Goal: Complete application form

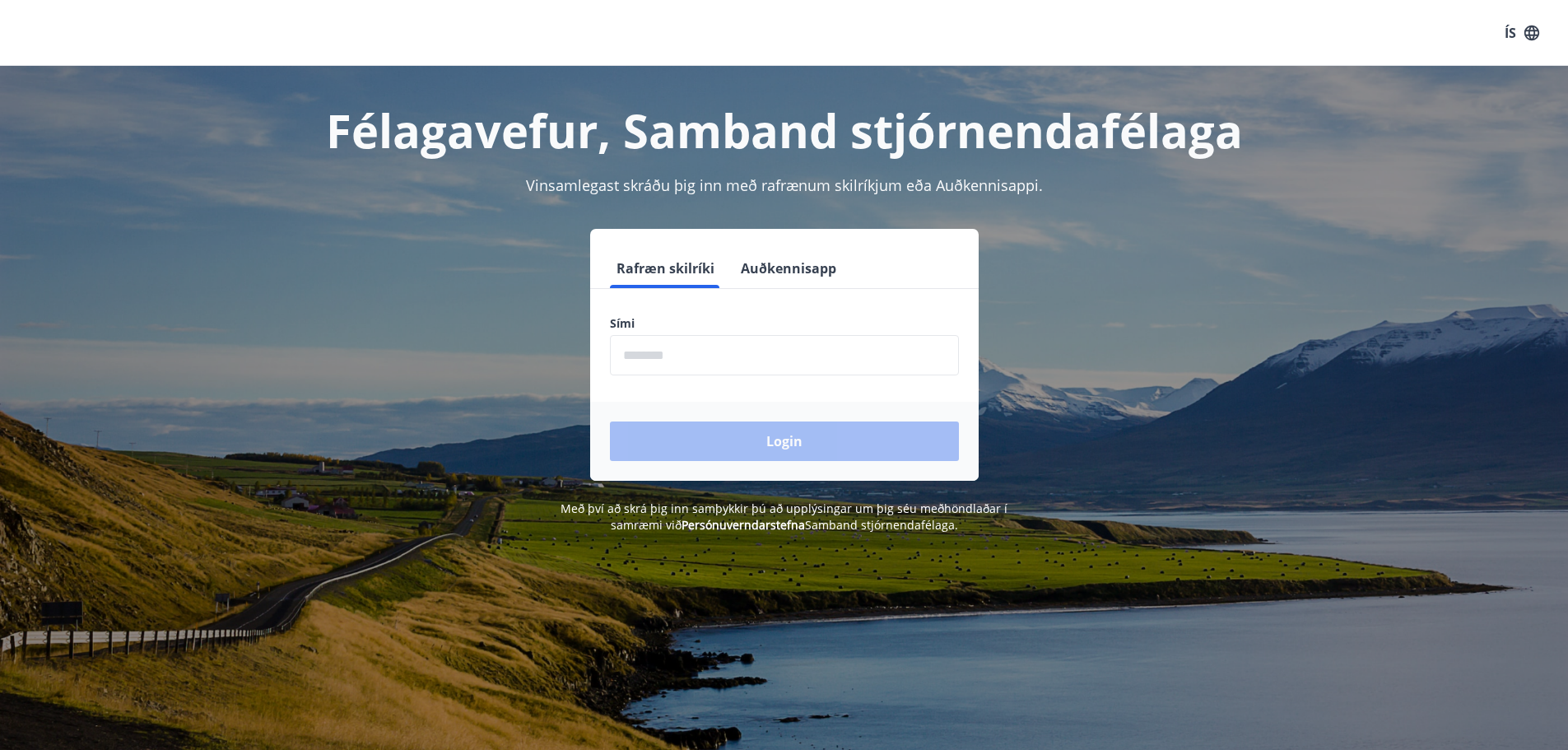
click at [717, 365] on input "phone" at bounding box center [784, 354] width 350 height 40
type input "********"
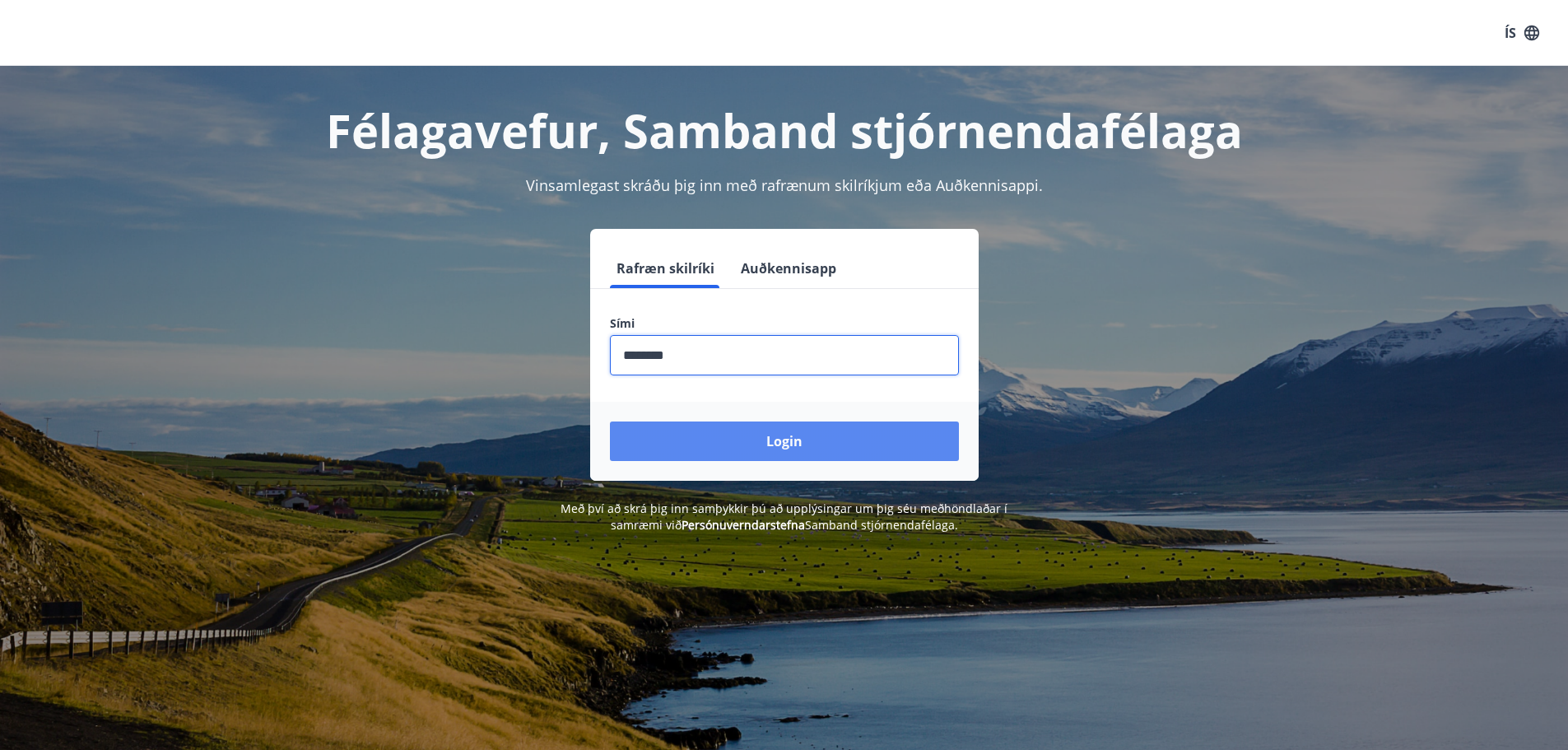
click at [716, 446] on button "Login" at bounding box center [784, 441] width 350 height 39
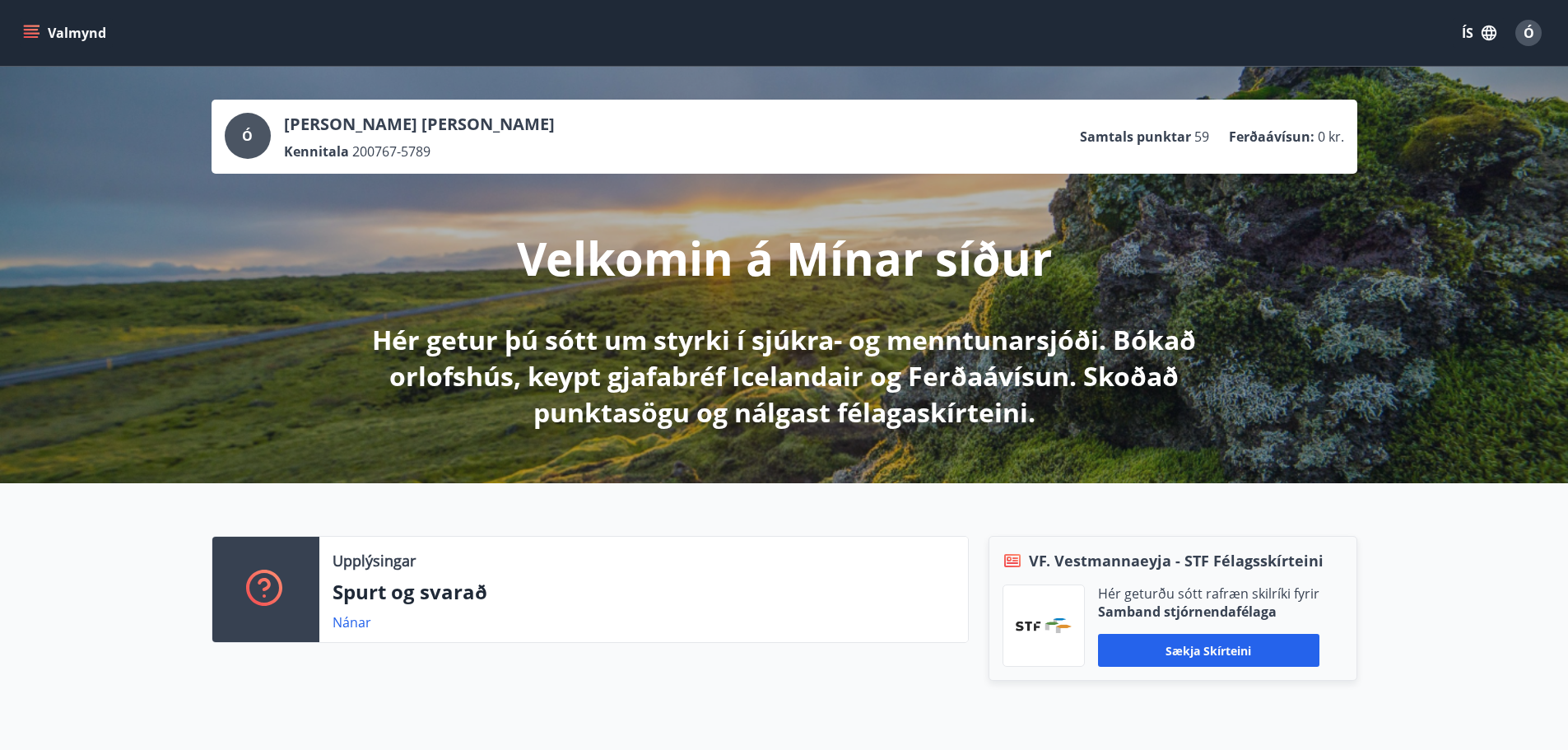
click at [27, 30] on icon "menu" at bounding box center [30, 29] width 15 height 2
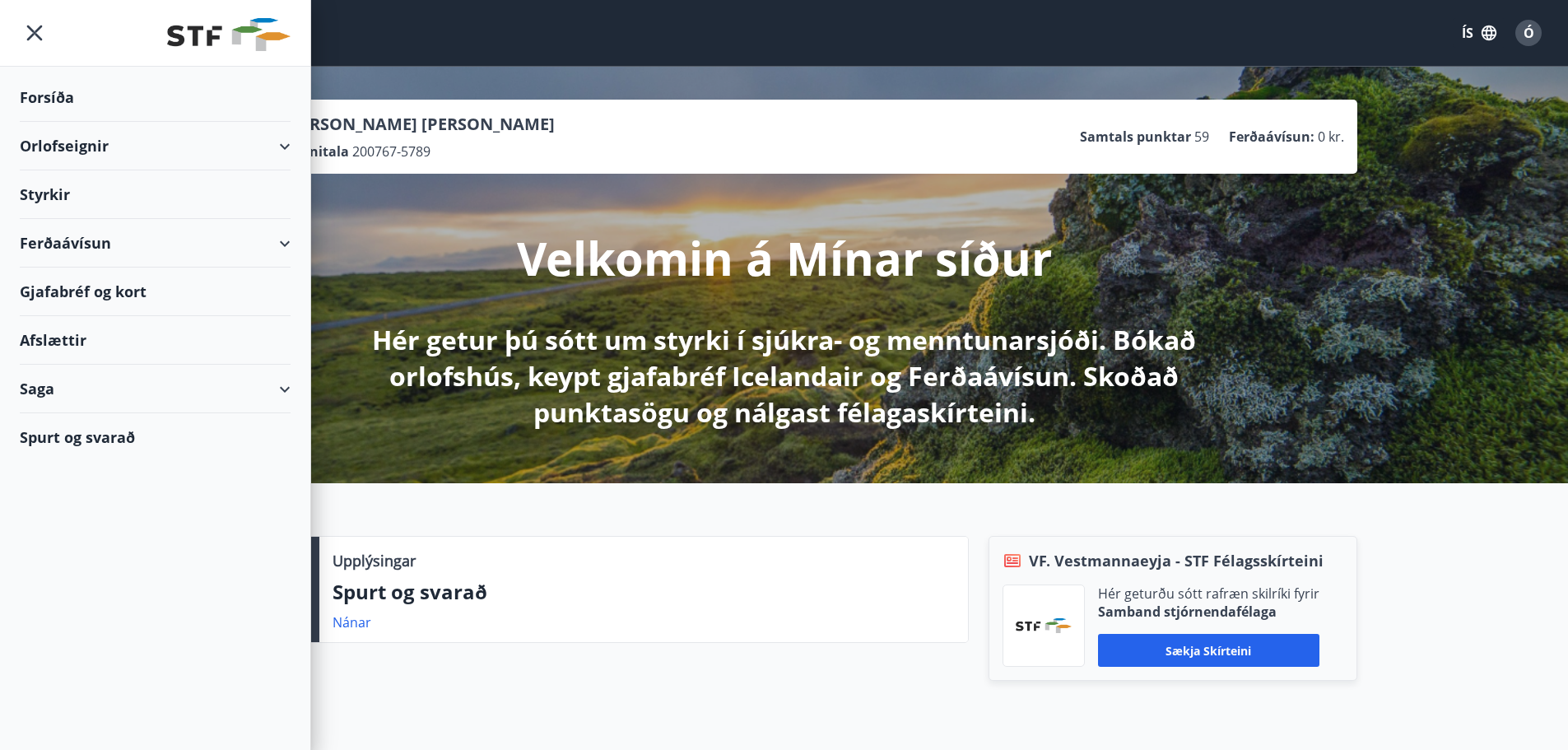
click at [59, 186] on div "Styrkir" at bounding box center [155, 194] width 271 height 48
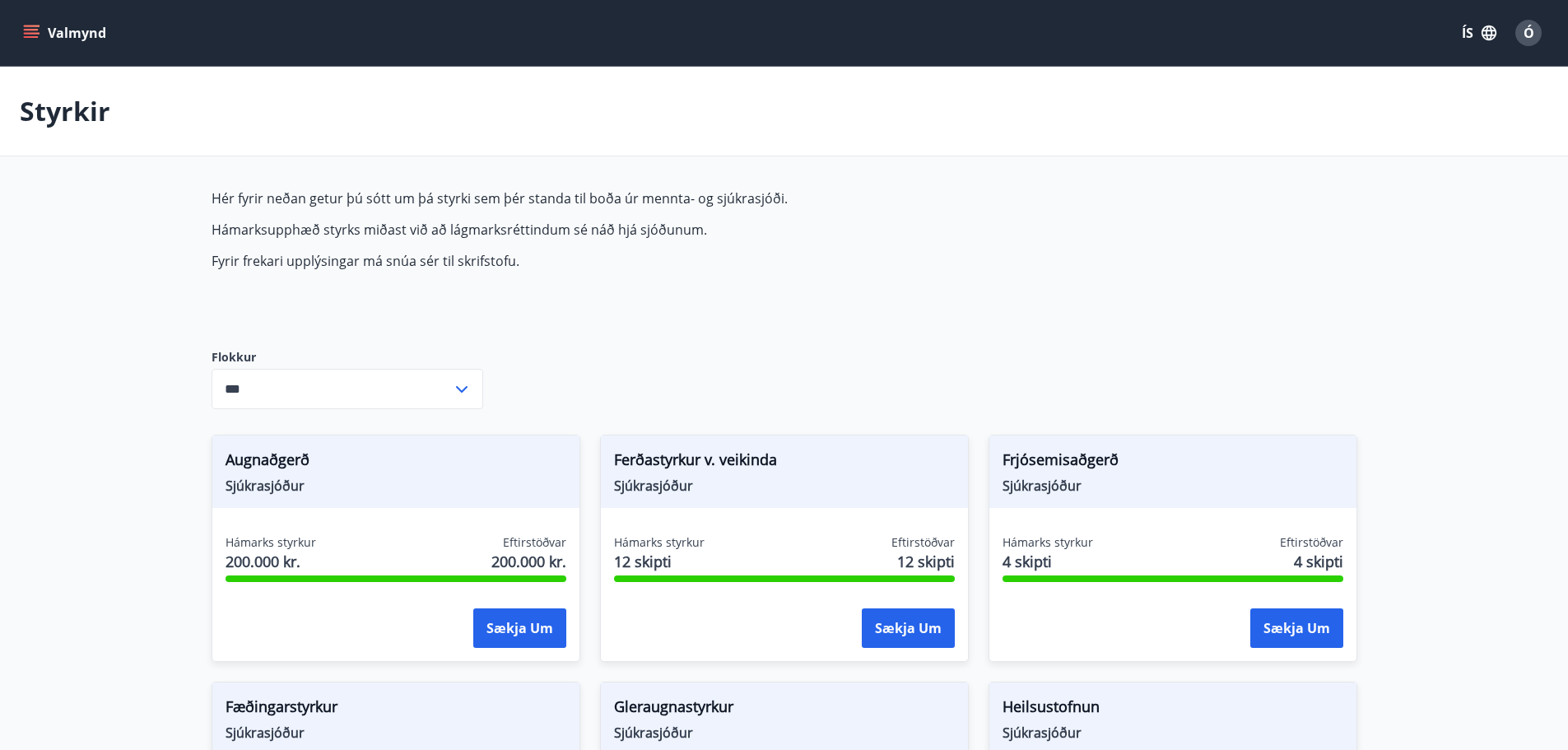
type input "***"
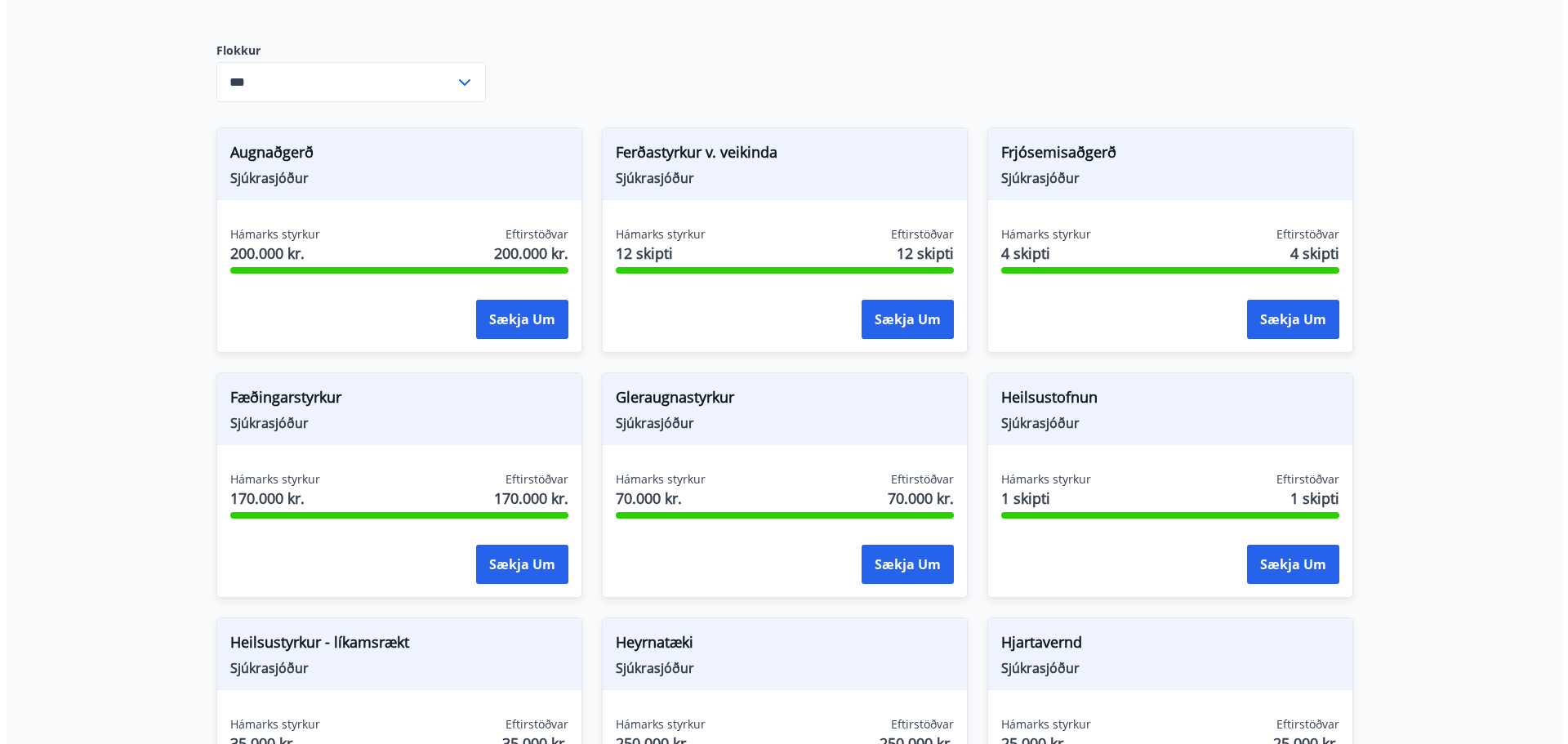
scroll to position [326, 0]
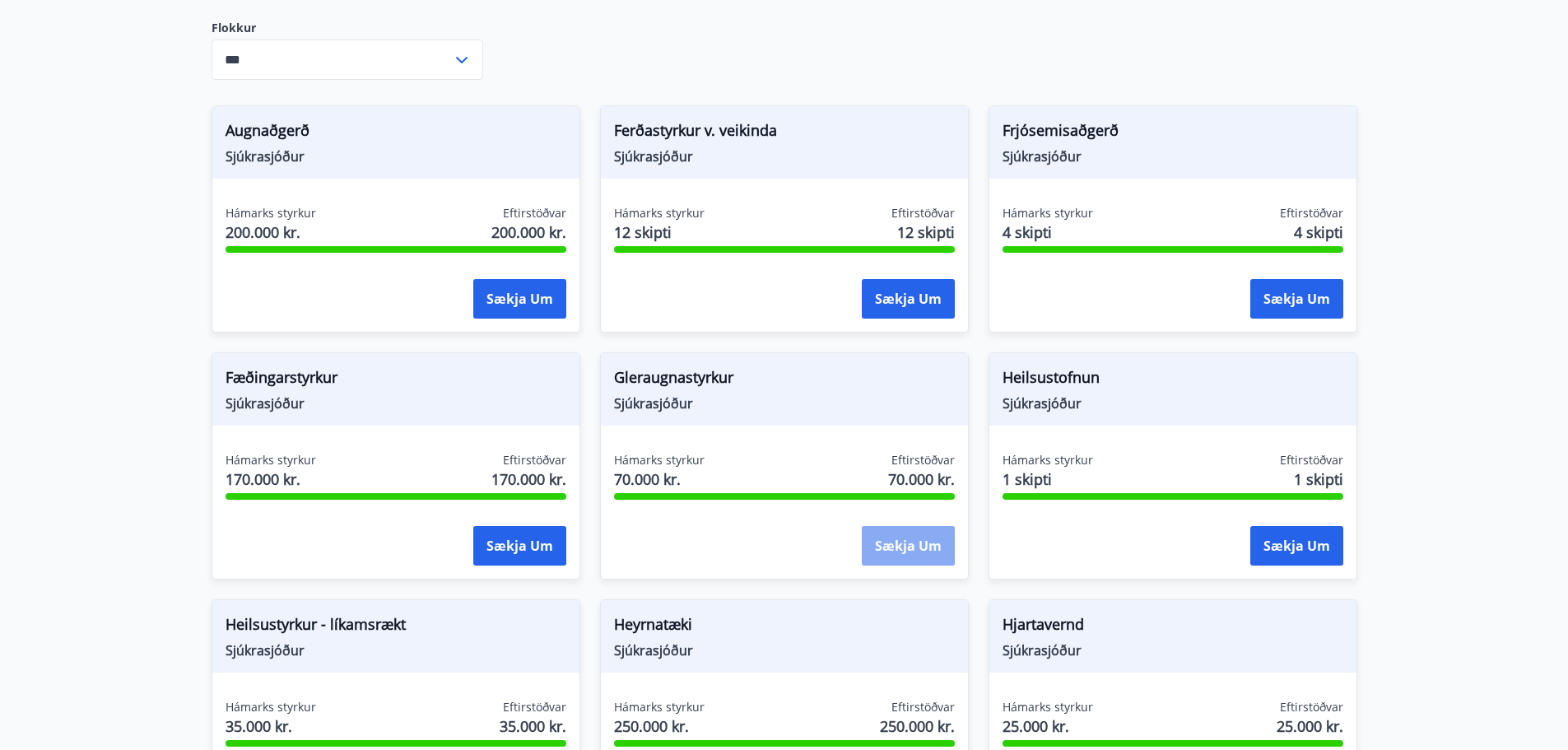
click at [896, 538] on button "Sækja um" at bounding box center [908, 546] width 93 height 39
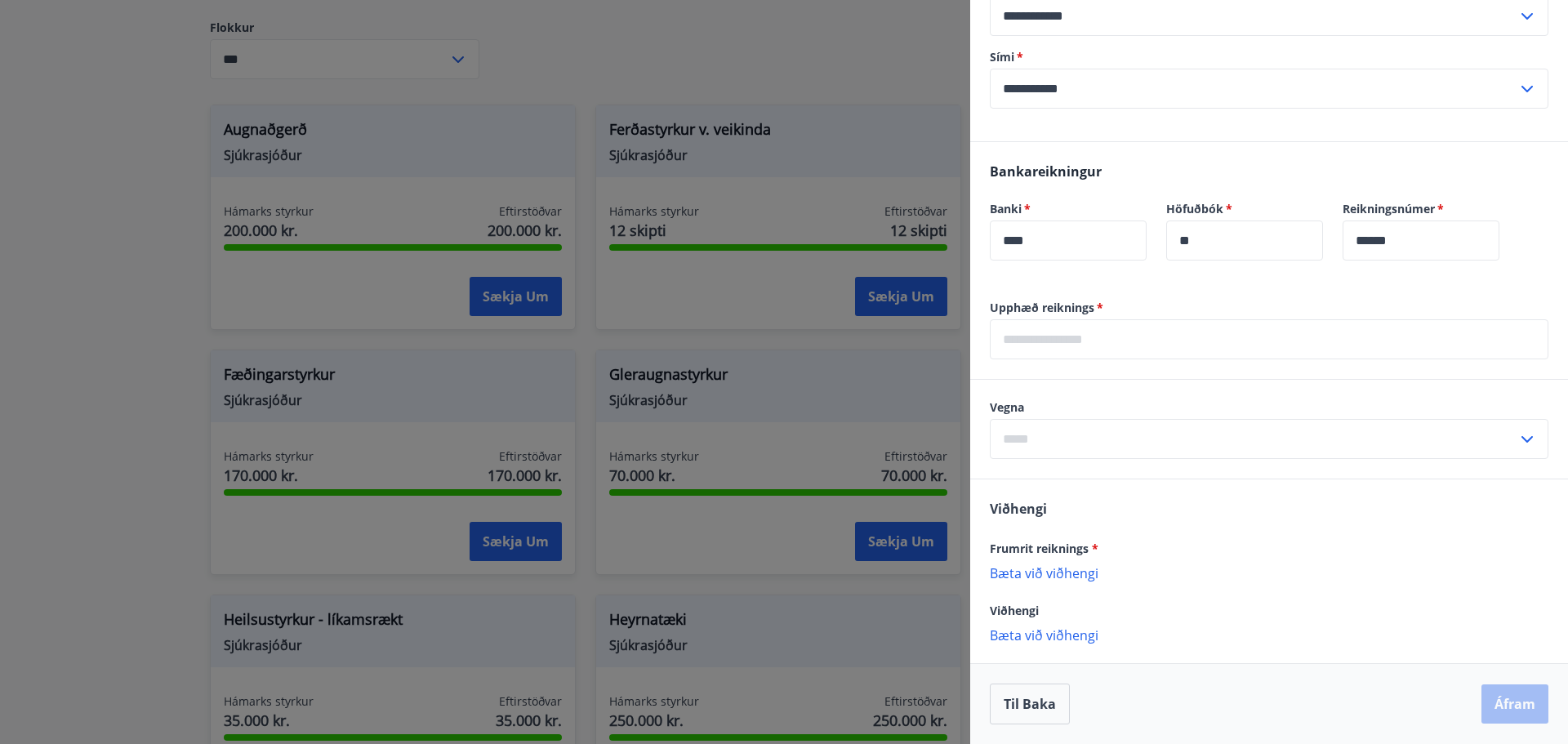
click at [1194, 539] on div "Frumrit reiknings *" at bounding box center [1269, 548] width 559 height 19
click at [1014, 631] on p "Bæta við viðhengi" at bounding box center [1269, 634] width 559 height 17
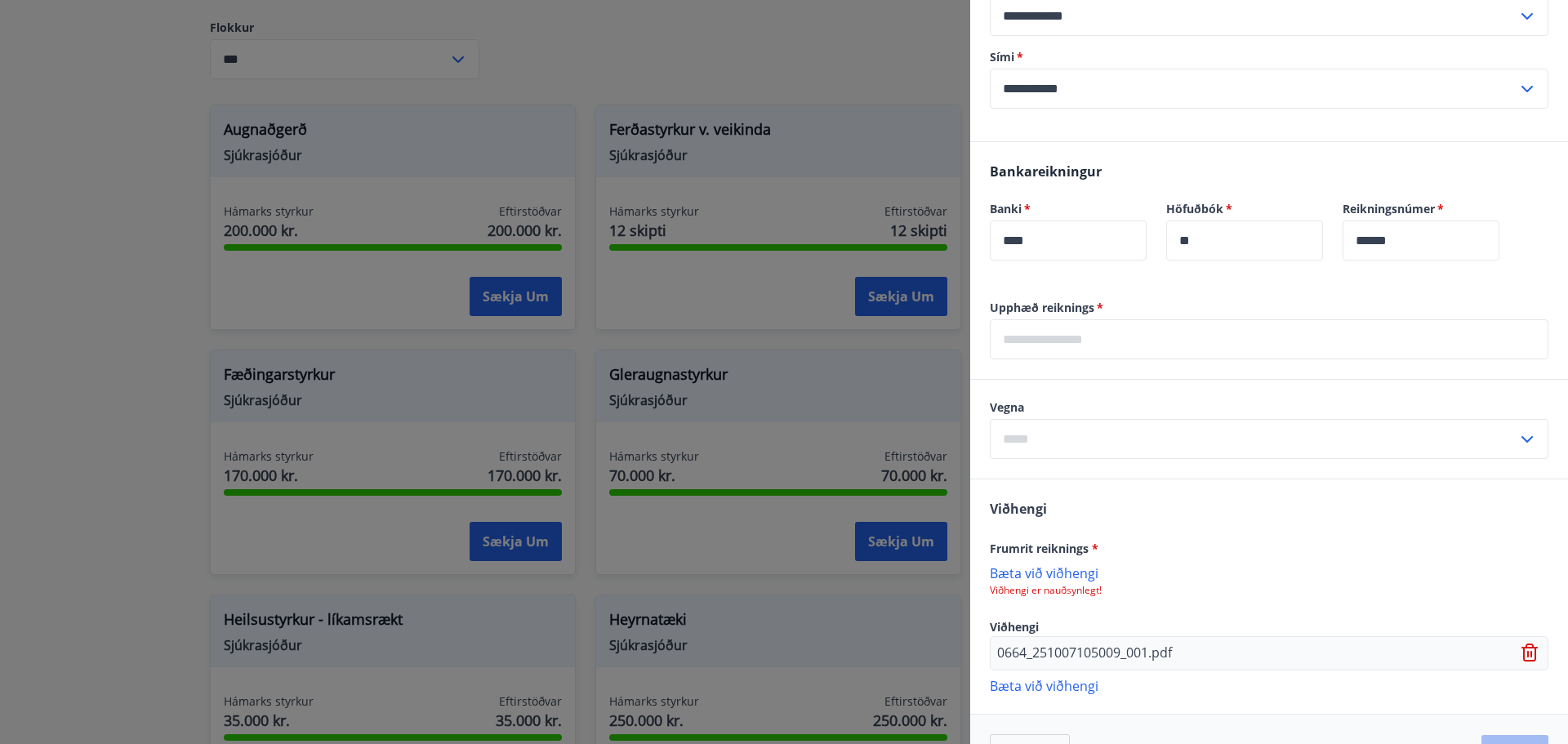
click at [1052, 651] on p "0664_251007105009_001.pdf" at bounding box center [1084, 653] width 174 height 19
click at [1011, 569] on p "Bæta við viðhengi" at bounding box center [1269, 572] width 559 height 17
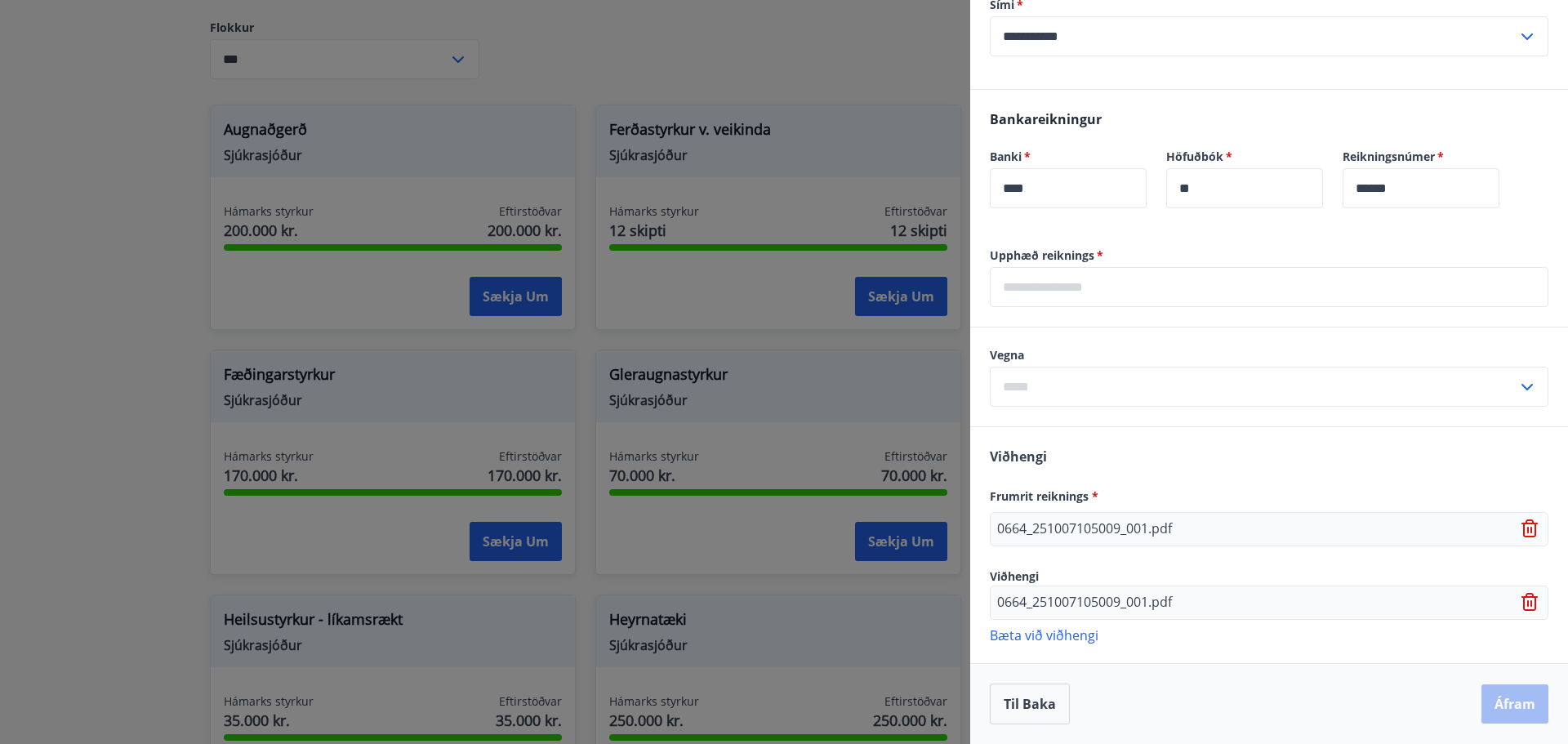
click at [1530, 600] on icon at bounding box center [1531, 603] width 2 height 7
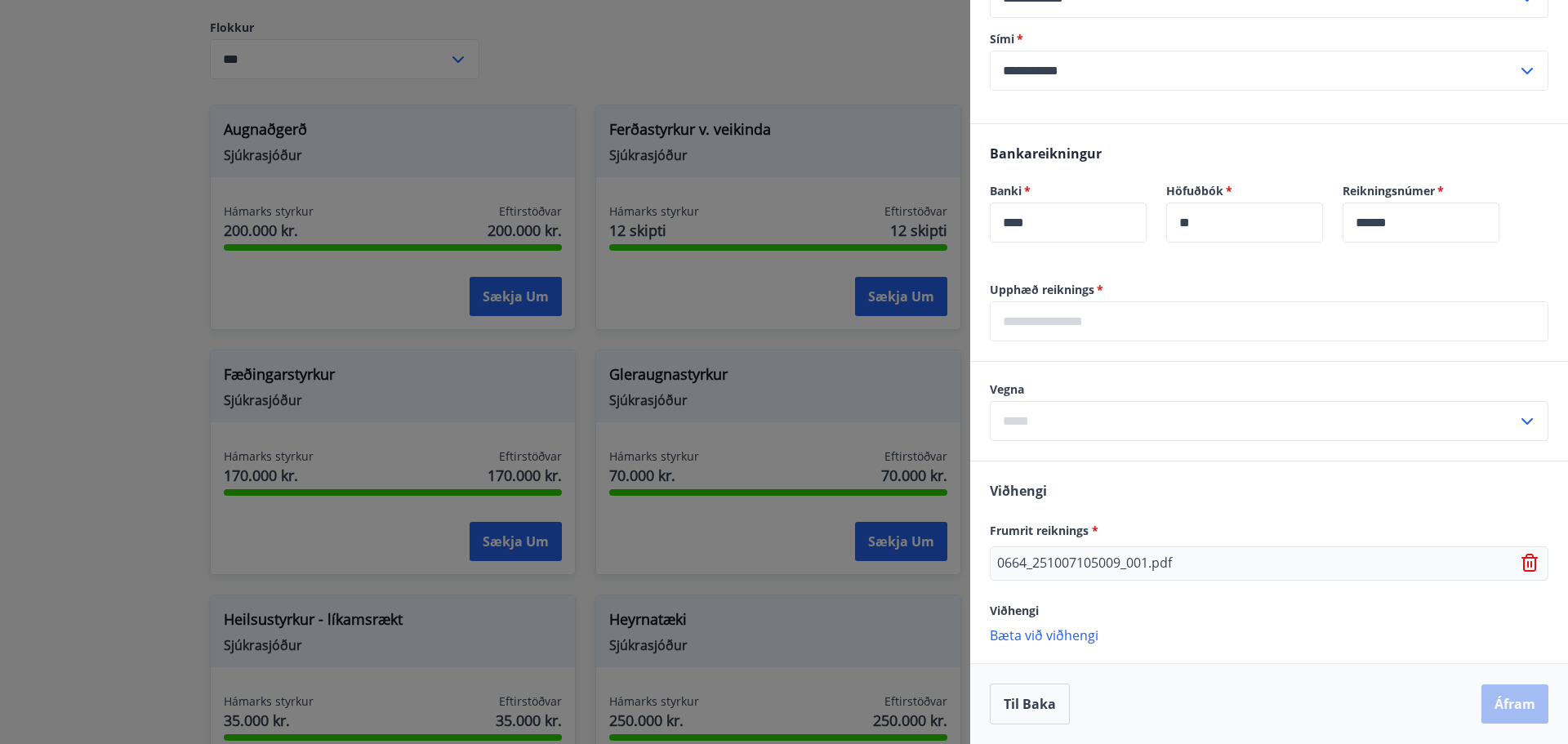
scroll to position [345, 0]
click at [1062, 573] on p "0664_251007105009_001.pdf" at bounding box center [1084, 564] width 174 height 19
click at [1209, 633] on p "Bæta við viðhengi" at bounding box center [1269, 634] width 559 height 17
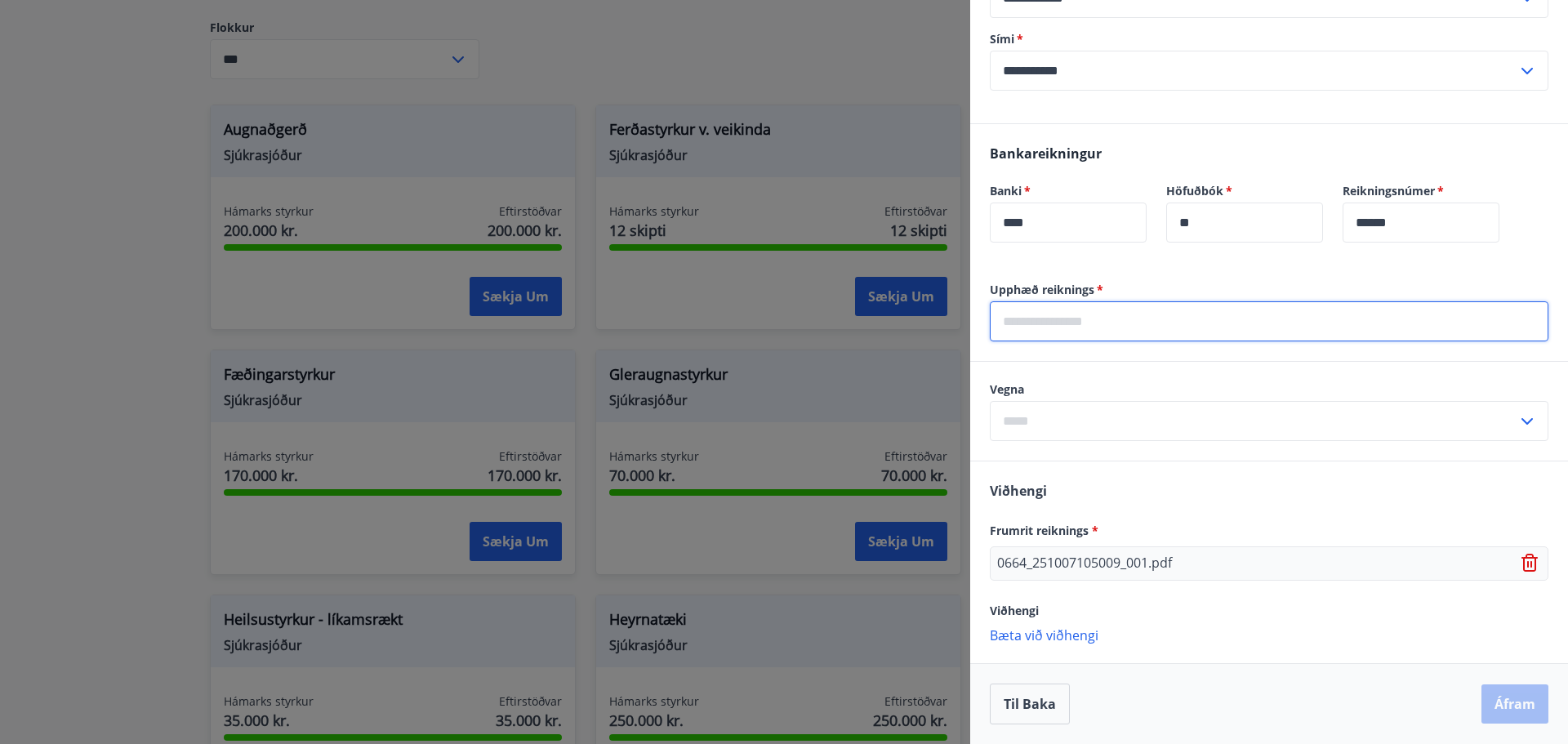
click at [1053, 325] on input "text" at bounding box center [1269, 320] width 559 height 40
type input "******"
click at [1049, 426] on input "text" at bounding box center [1253, 421] width 528 height 40
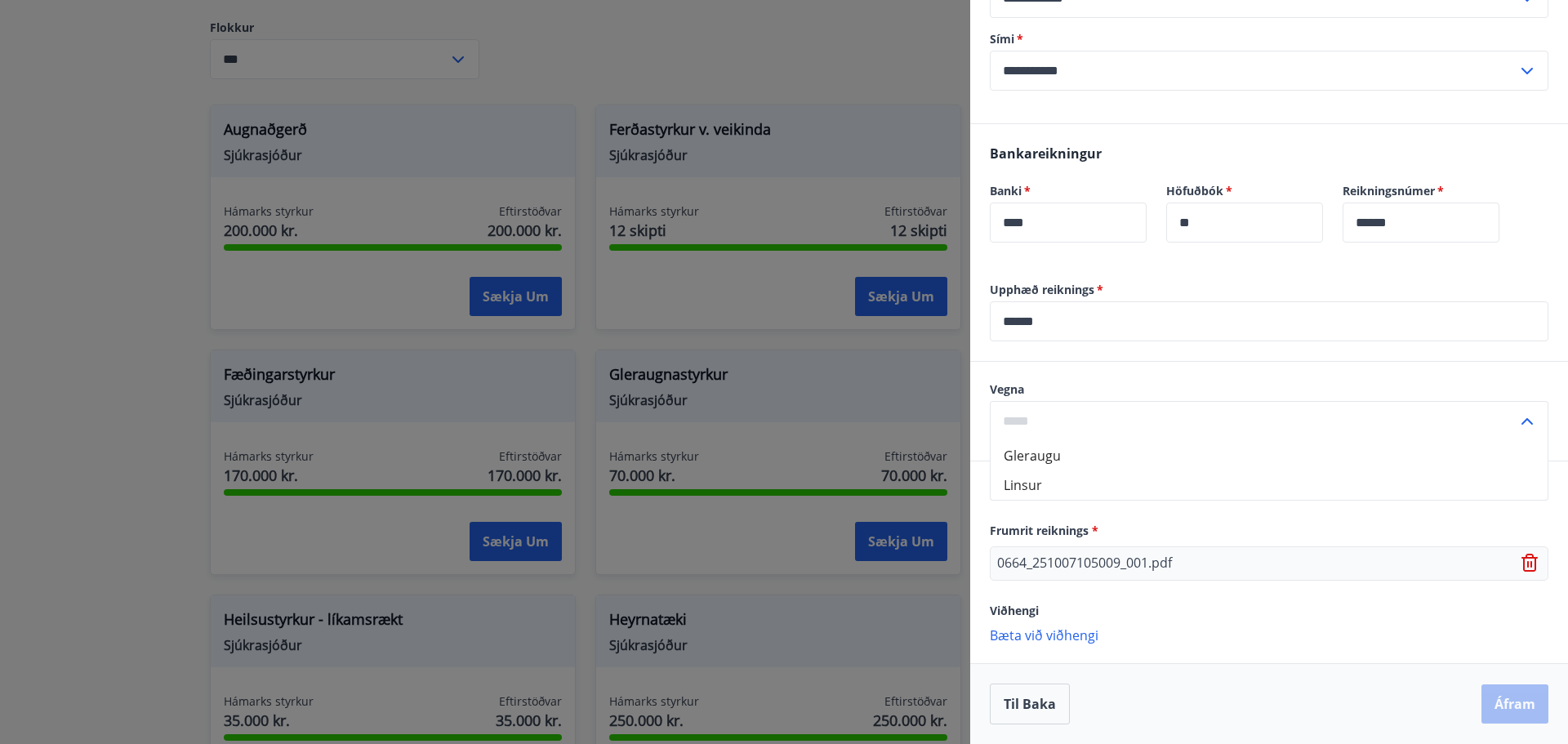
click at [1049, 452] on li "Gleraugu" at bounding box center [1269, 456] width 557 height 29
type input "********"
click at [1483, 699] on button "Áfram" at bounding box center [1514, 704] width 67 height 39
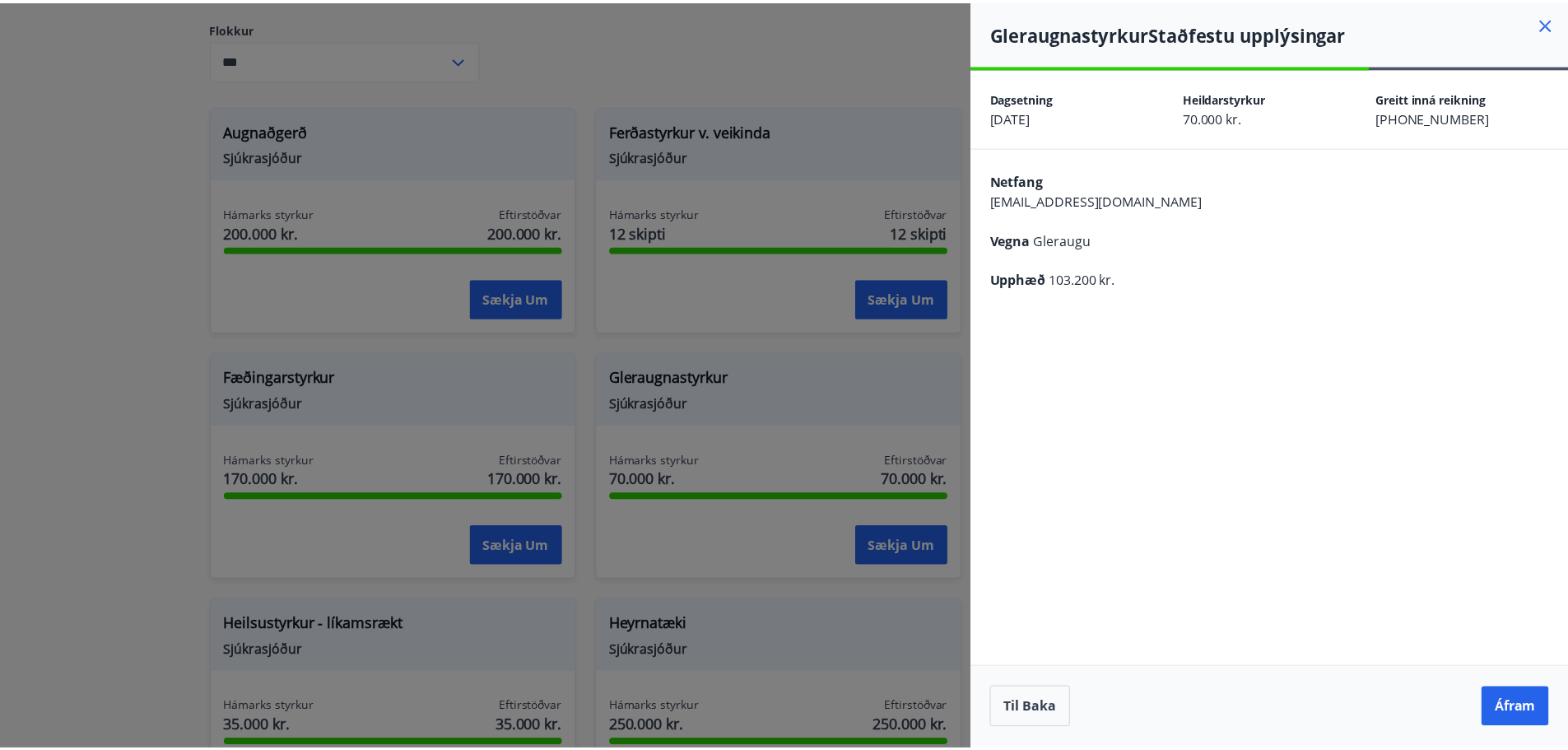
scroll to position [0, 0]
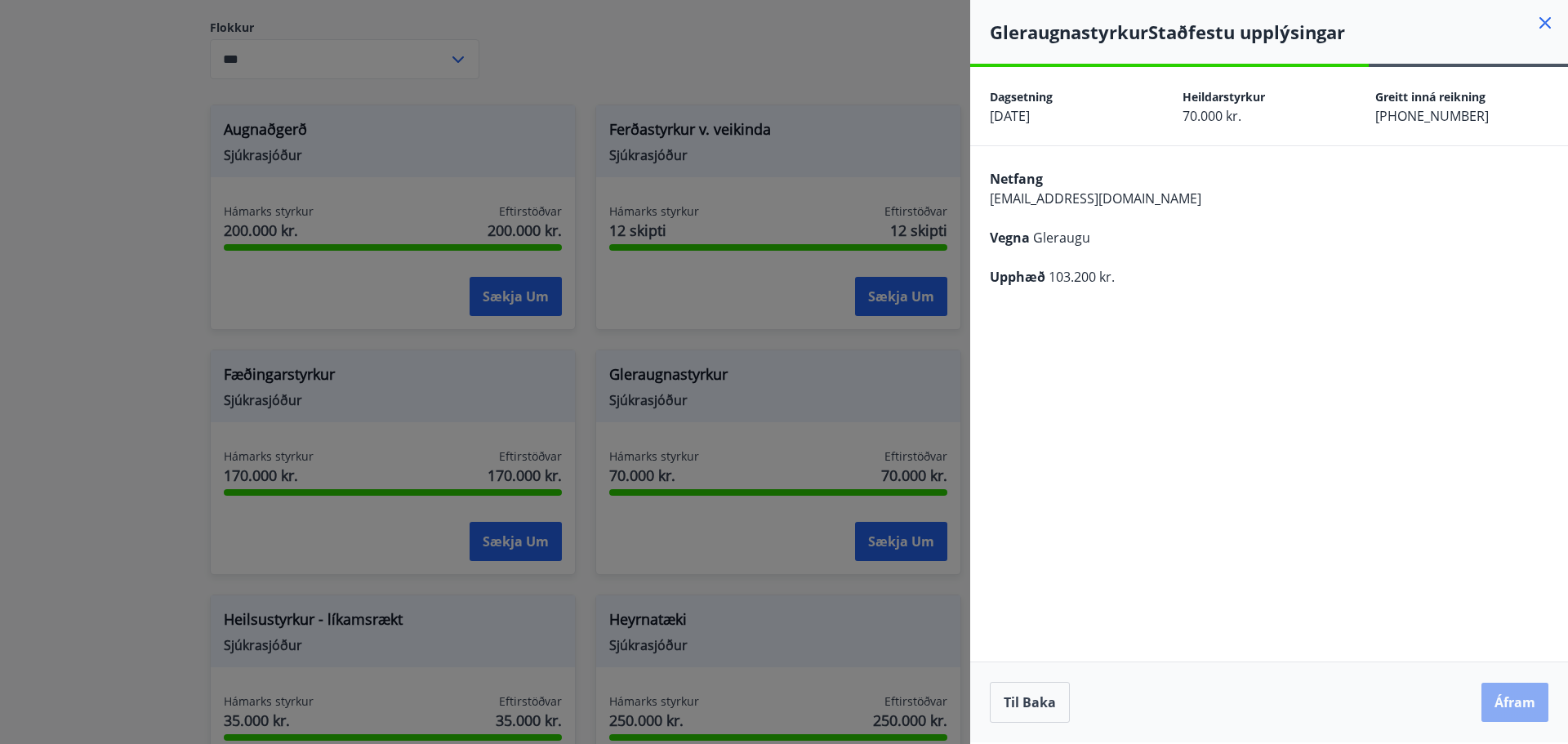
click at [1515, 700] on button "Áfram" at bounding box center [1514, 702] width 67 height 39
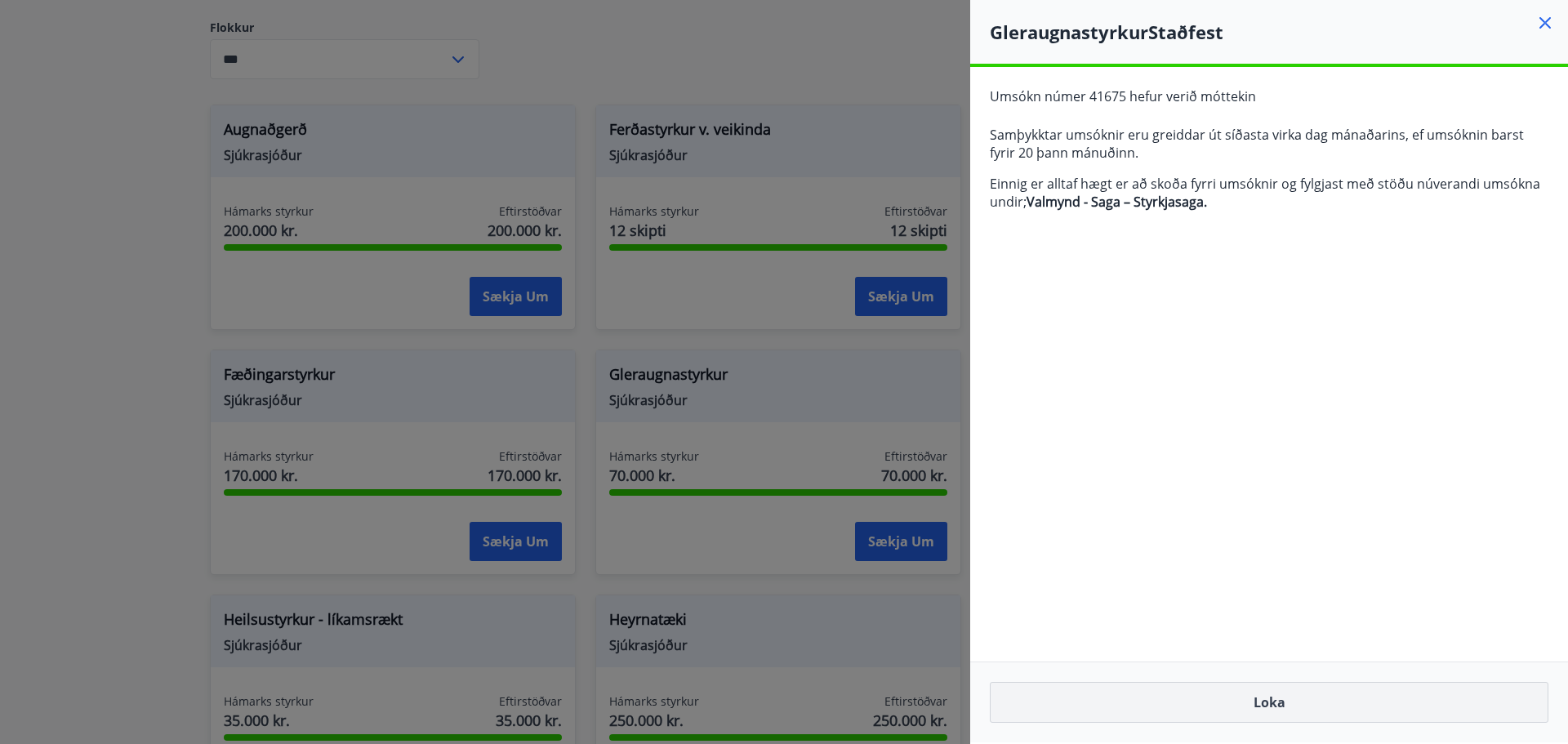
click at [1267, 706] on button "Loka" at bounding box center [1269, 702] width 559 height 41
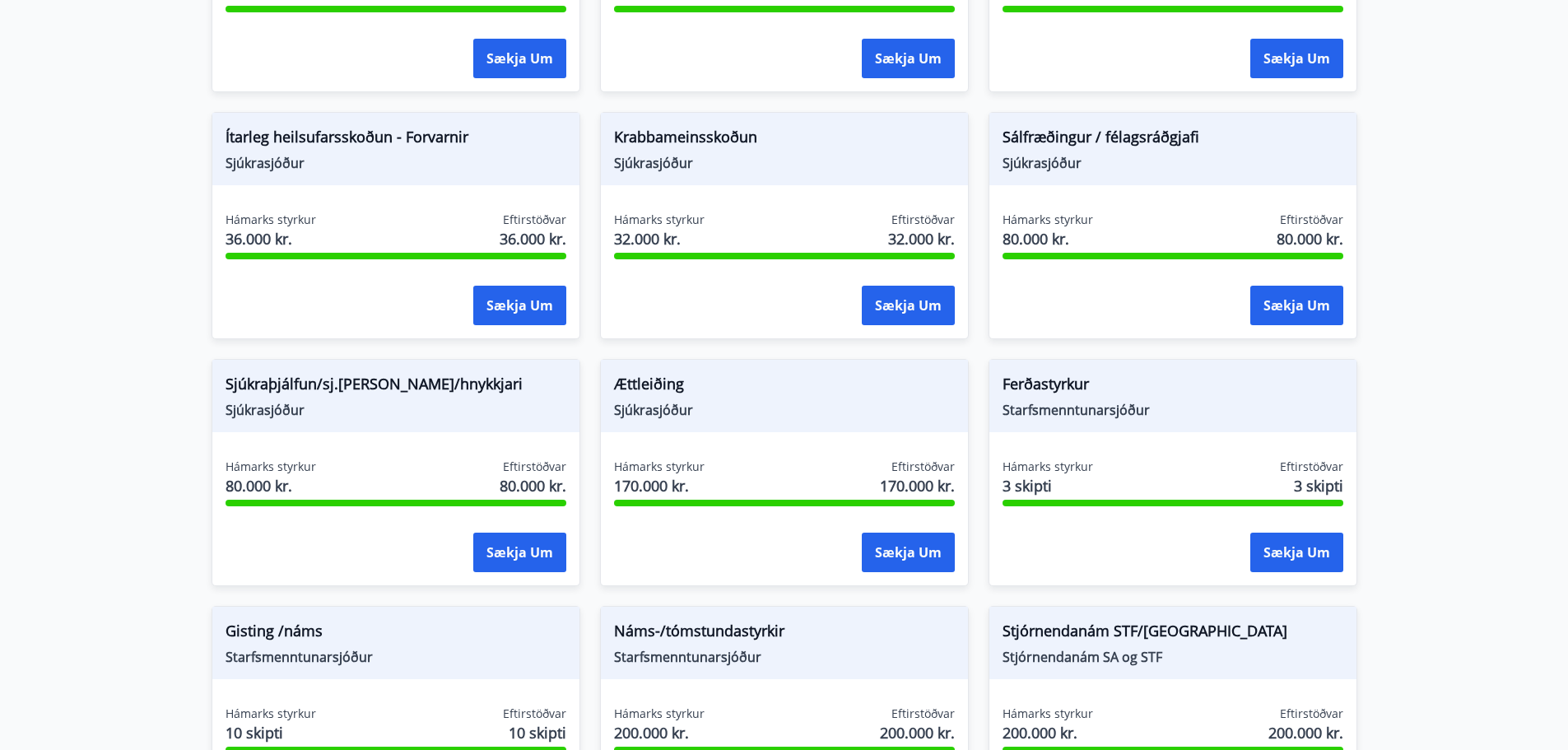
scroll to position [1070, 0]
